Goal: Check status: Check status

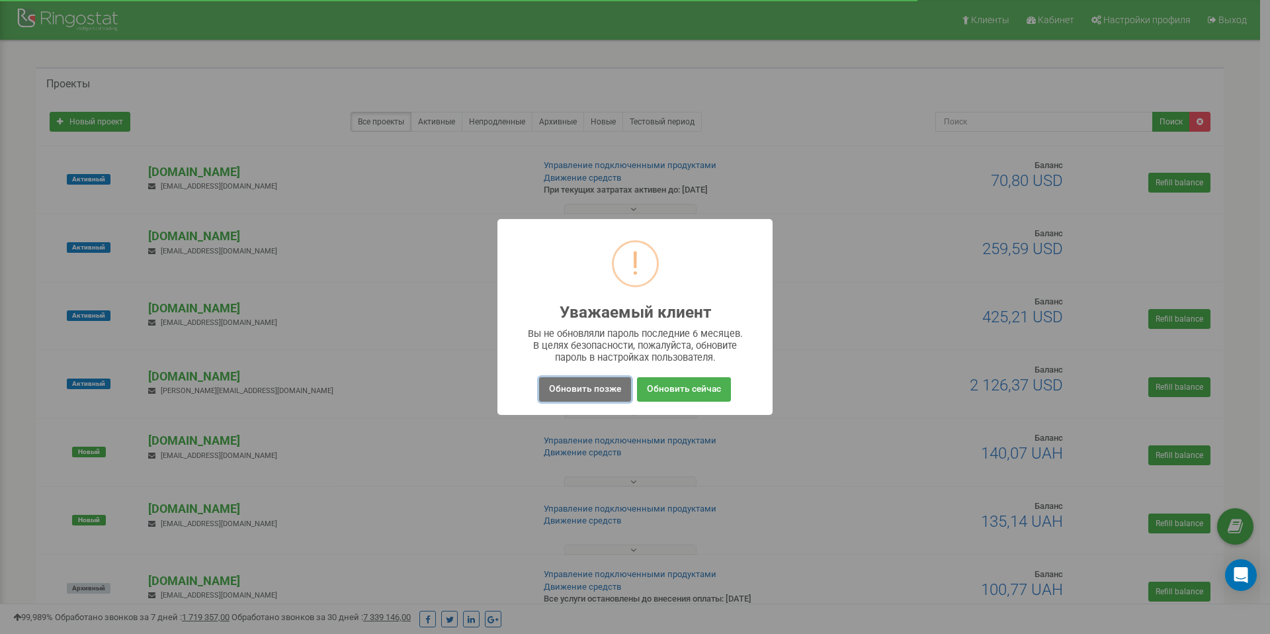
click at [593, 387] on button "Обновить позже" at bounding box center [585, 389] width 92 height 24
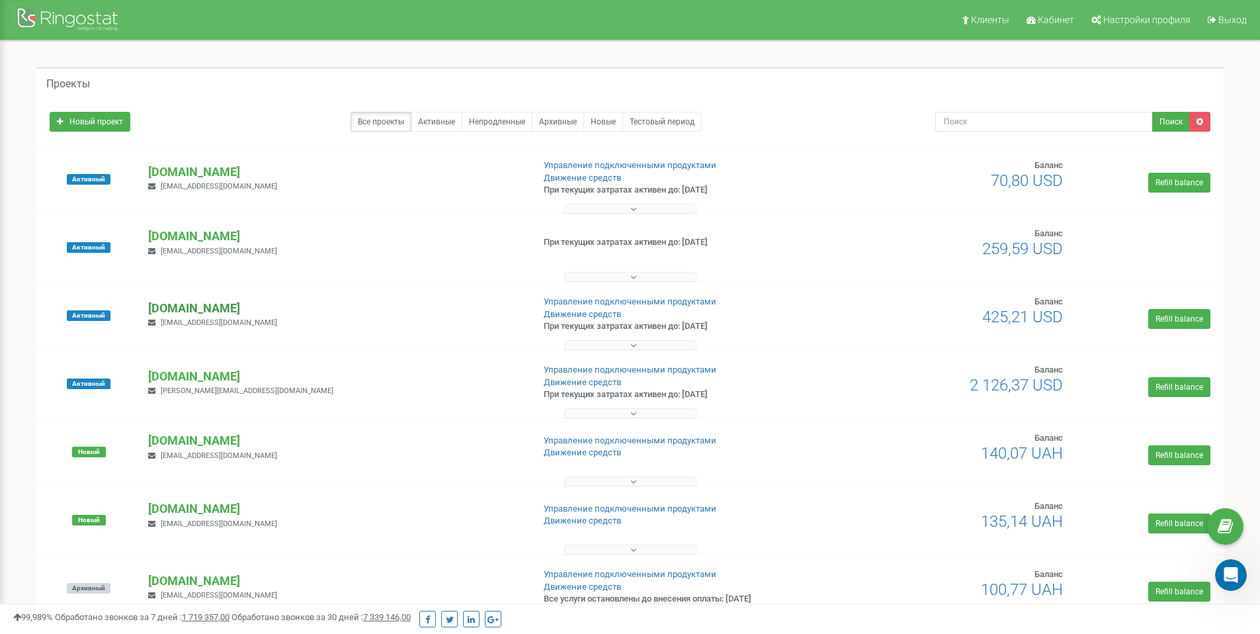
click at [204, 308] on p "[DOMAIN_NAME]" at bounding box center [335, 308] width 374 height 17
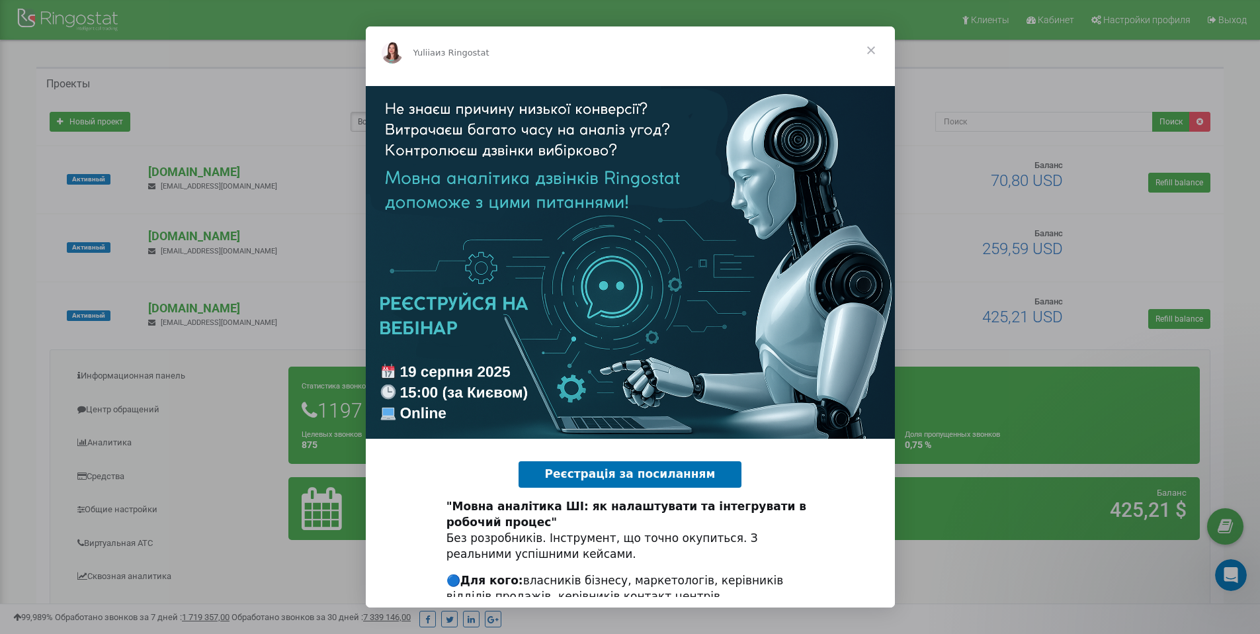
click at [870, 49] on span "Закрыть" at bounding box center [871, 50] width 48 height 48
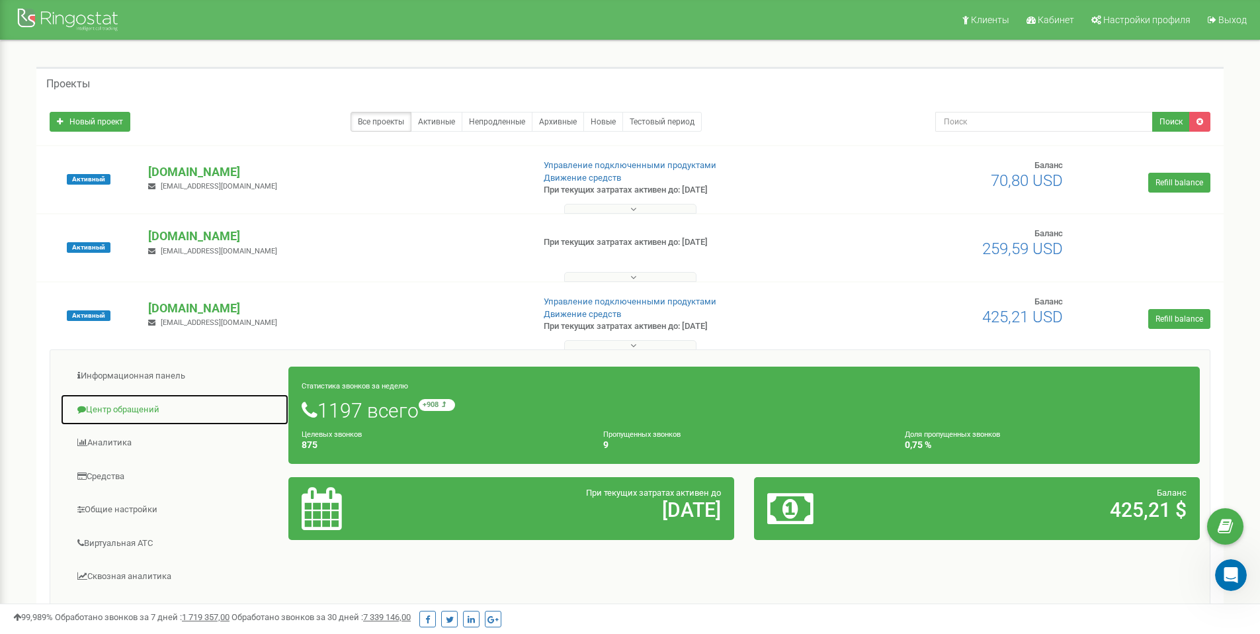
click at [134, 406] on link "Центр обращений" at bounding box center [174, 409] width 229 height 32
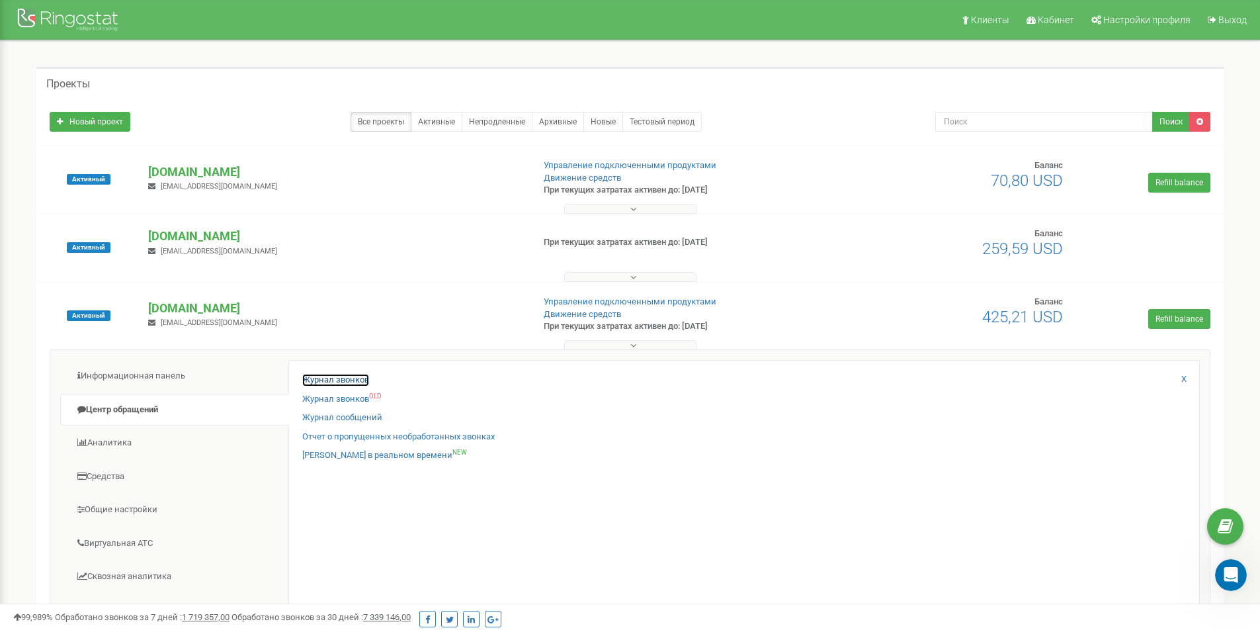
click at [360, 381] on link "Журнал звонков" at bounding box center [335, 380] width 67 height 13
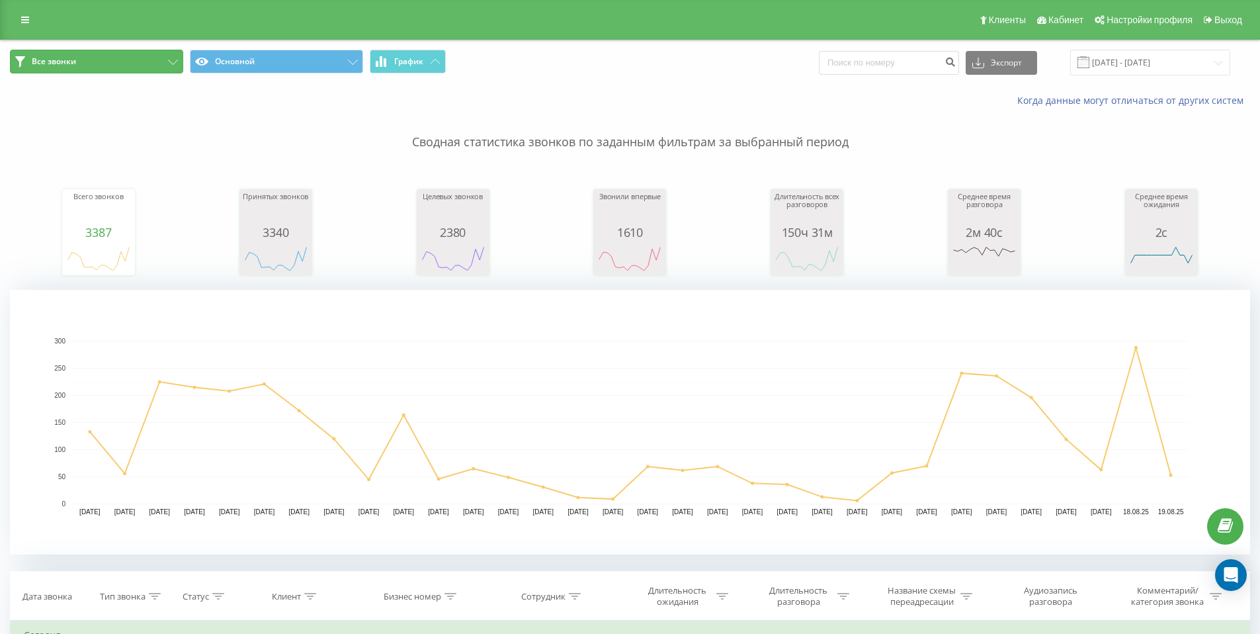
click at [178, 71] on button "Все звонки" at bounding box center [96, 62] width 173 height 24
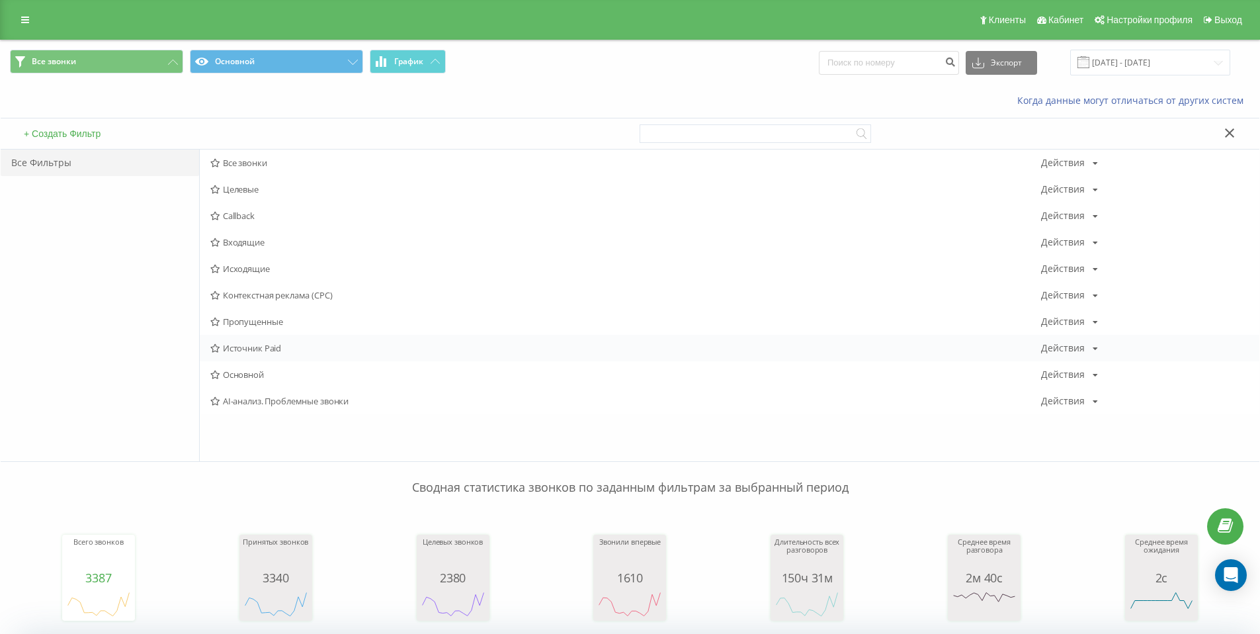
click at [290, 347] on span "Источник Paid" at bounding box center [625, 347] width 831 height 9
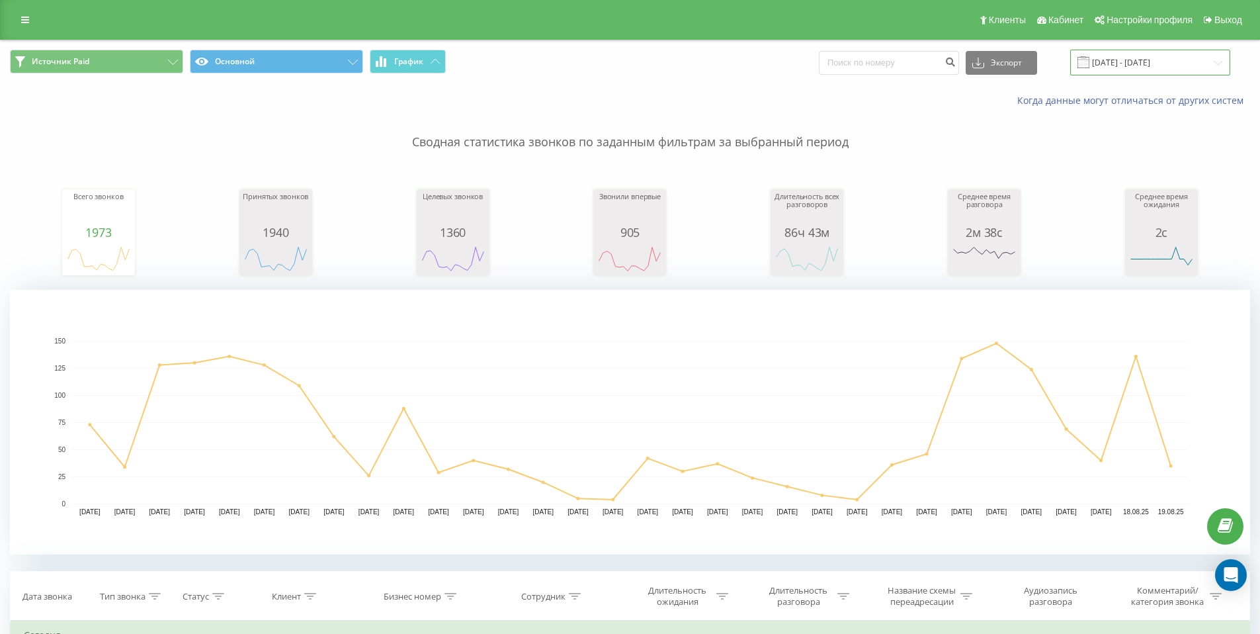
click at [1216, 65] on input "19.07.2025 - 19.08.2025" at bounding box center [1150, 63] width 160 height 26
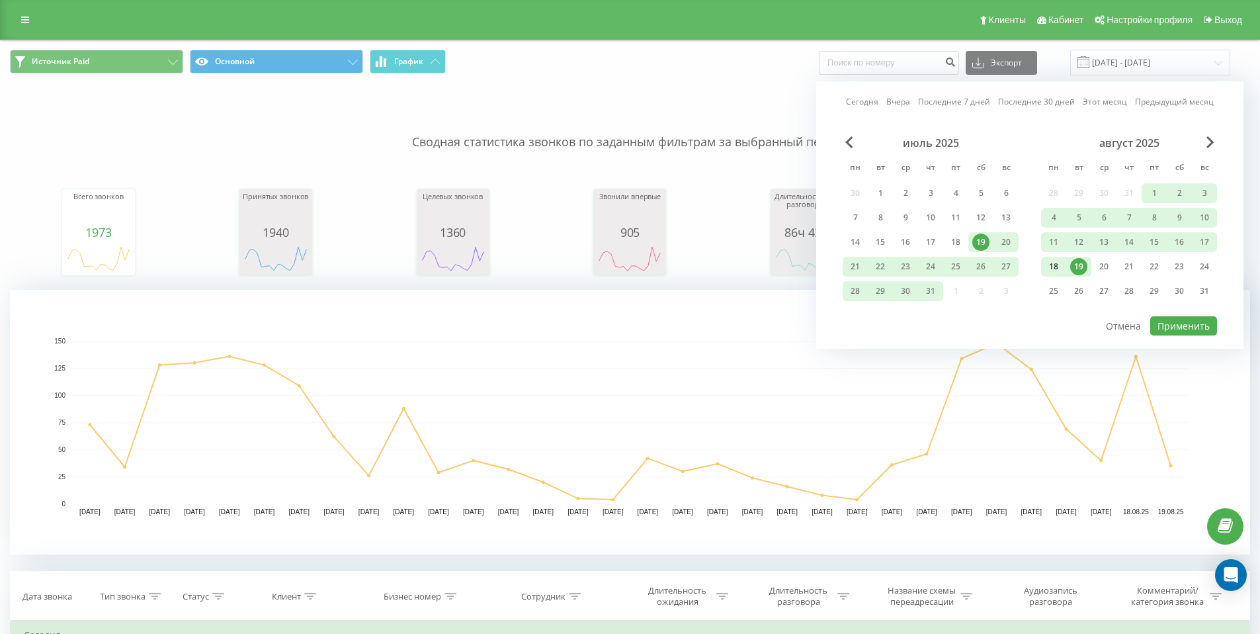
click at [1055, 265] on div "18" at bounding box center [1053, 266] width 17 height 17
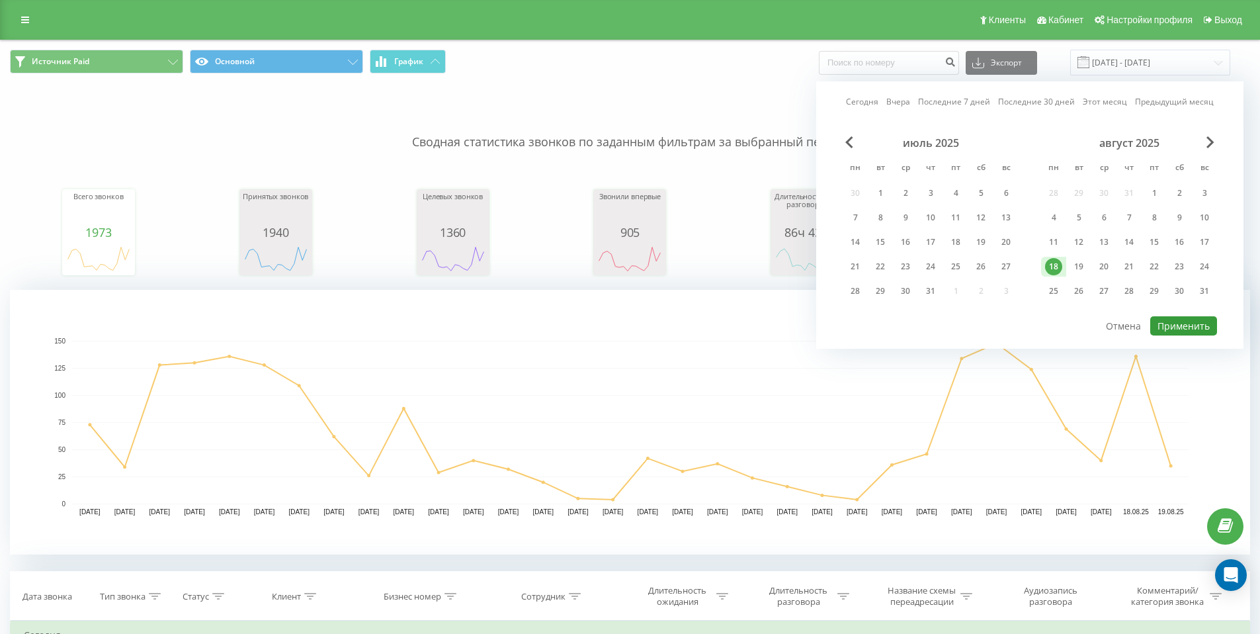
click at [1194, 325] on button "Применить" at bounding box center [1183, 325] width 67 height 19
type input "18.08.2025 - 18.08.2025"
